Goal: Navigation & Orientation: Find specific page/section

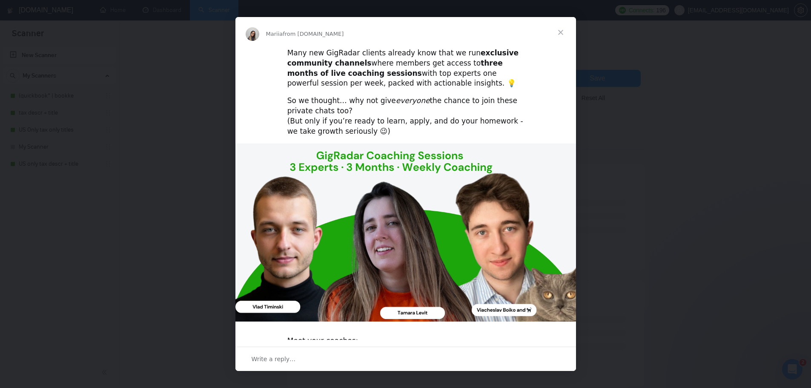
click at [559, 30] on span "Close" at bounding box center [560, 32] width 31 height 31
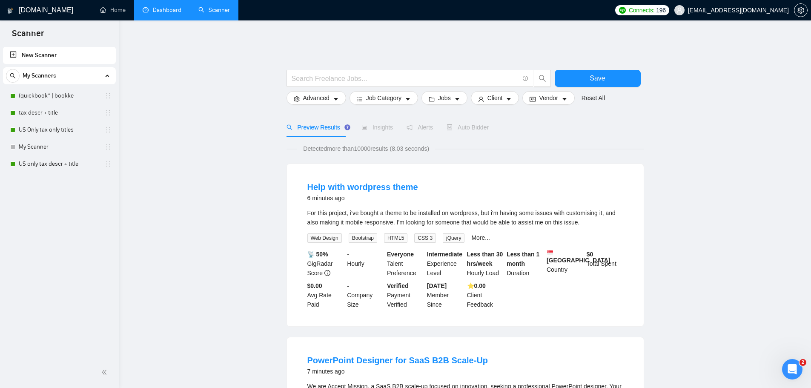
click at [164, 11] on link "Dashboard" at bounding box center [162, 9] width 39 height 7
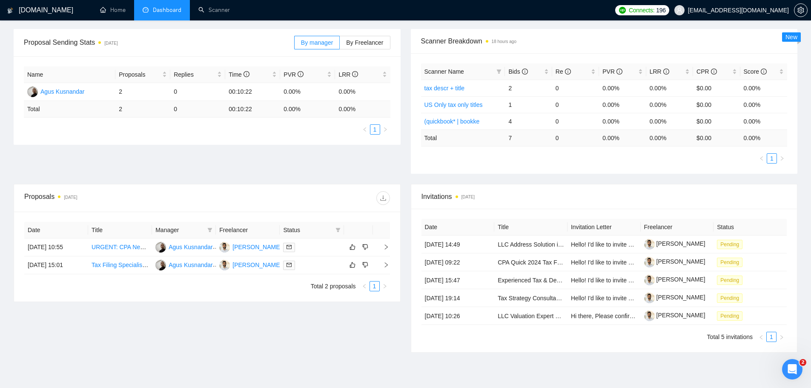
scroll to position [128, 0]
